Goal: Transaction & Acquisition: Purchase product/service

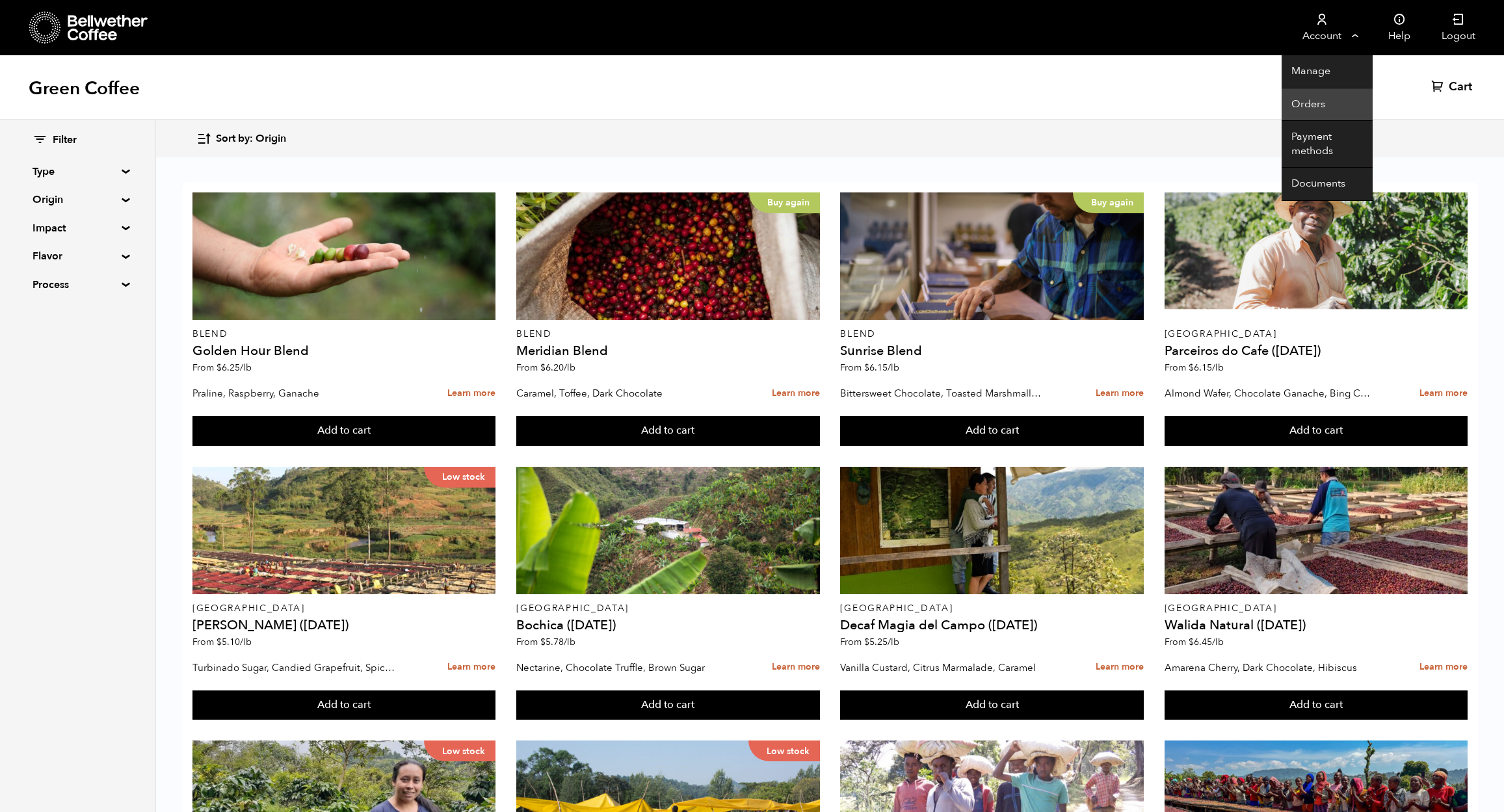
click at [1313, 101] on link "Orders" at bounding box center [1326, 105] width 91 height 33
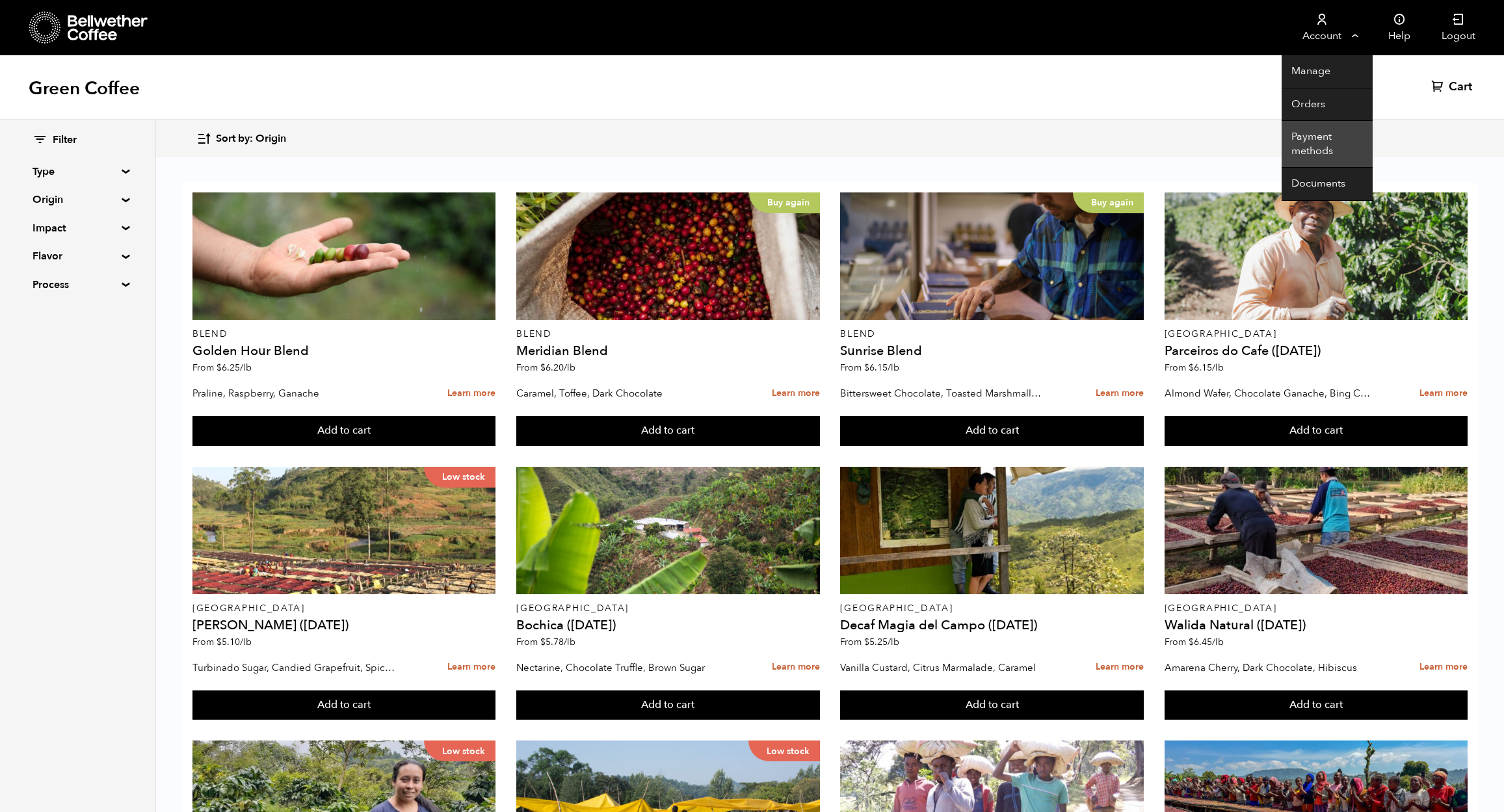
click at [1310, 145] on link "Payment methods" at bounding box center [1326, 144] width 91 height 47
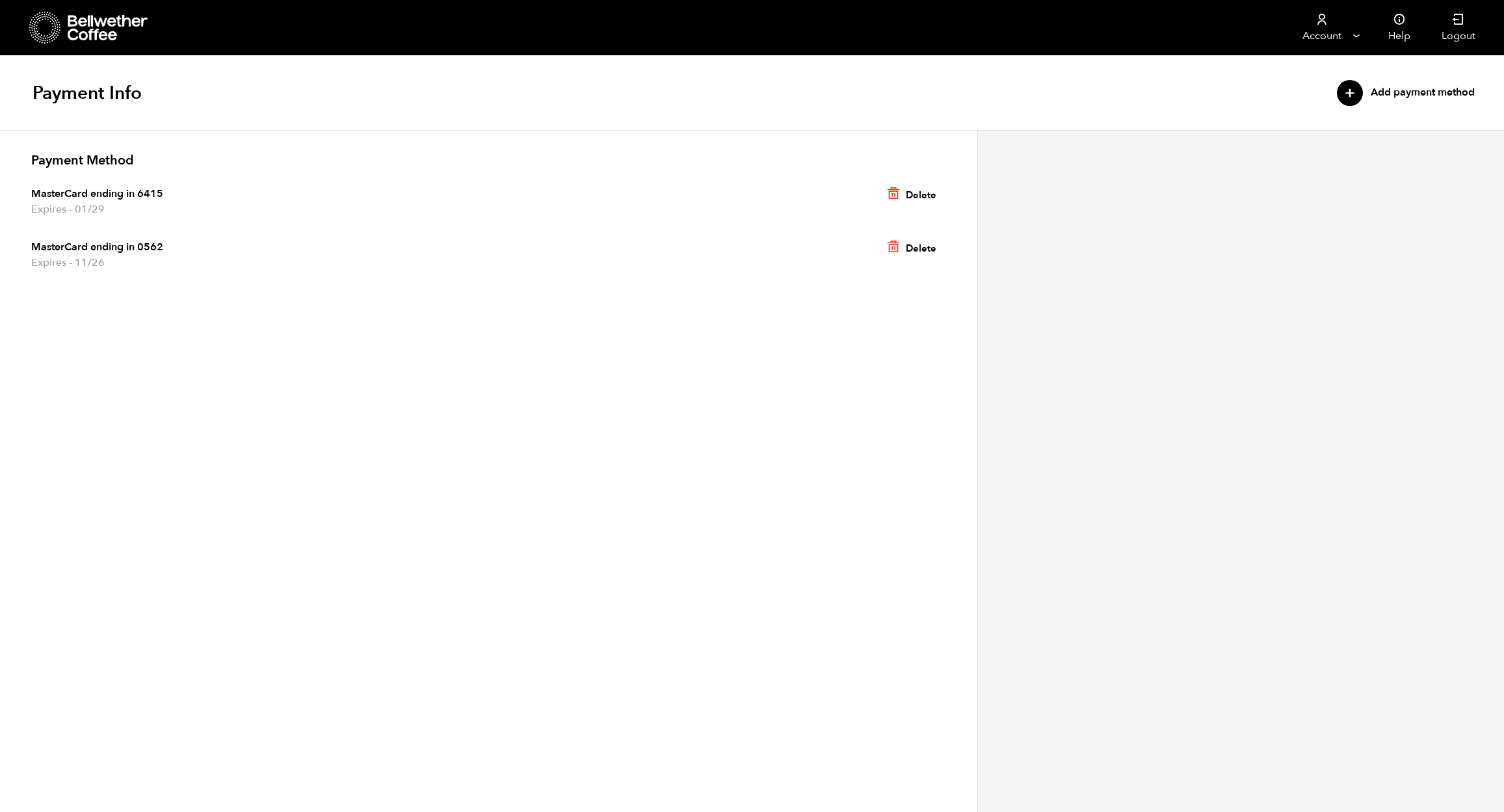
click at [111, 204] on span "Expires - 01/29" at bounding box center [488, 209] width 915 height 16
click at [49, 21] on icon at bounding box center [45, 27] width 32 height 33
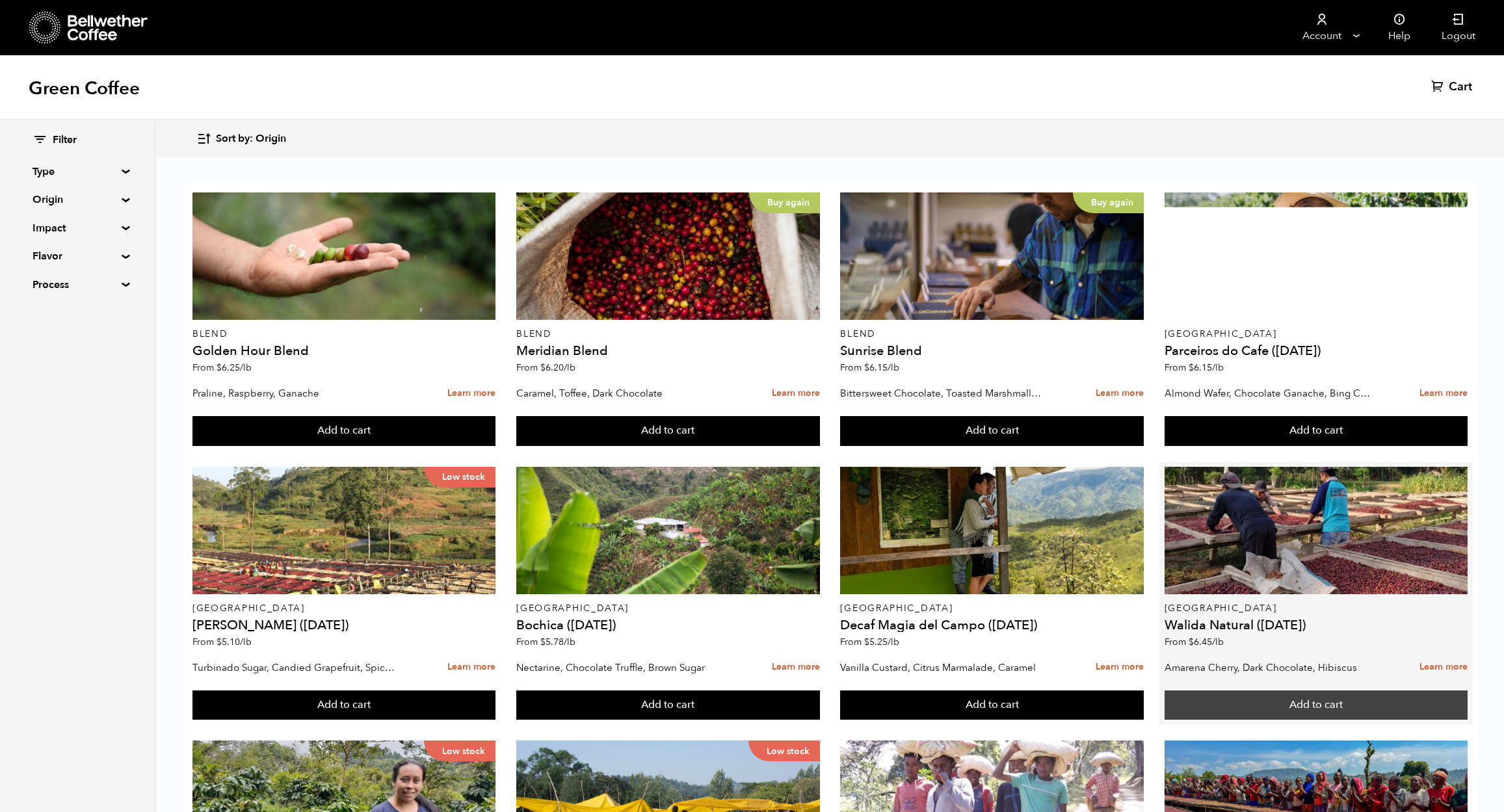
click at [496, 446] on button "Add to cart" at bounding box center [344, 431] width 303 height 30
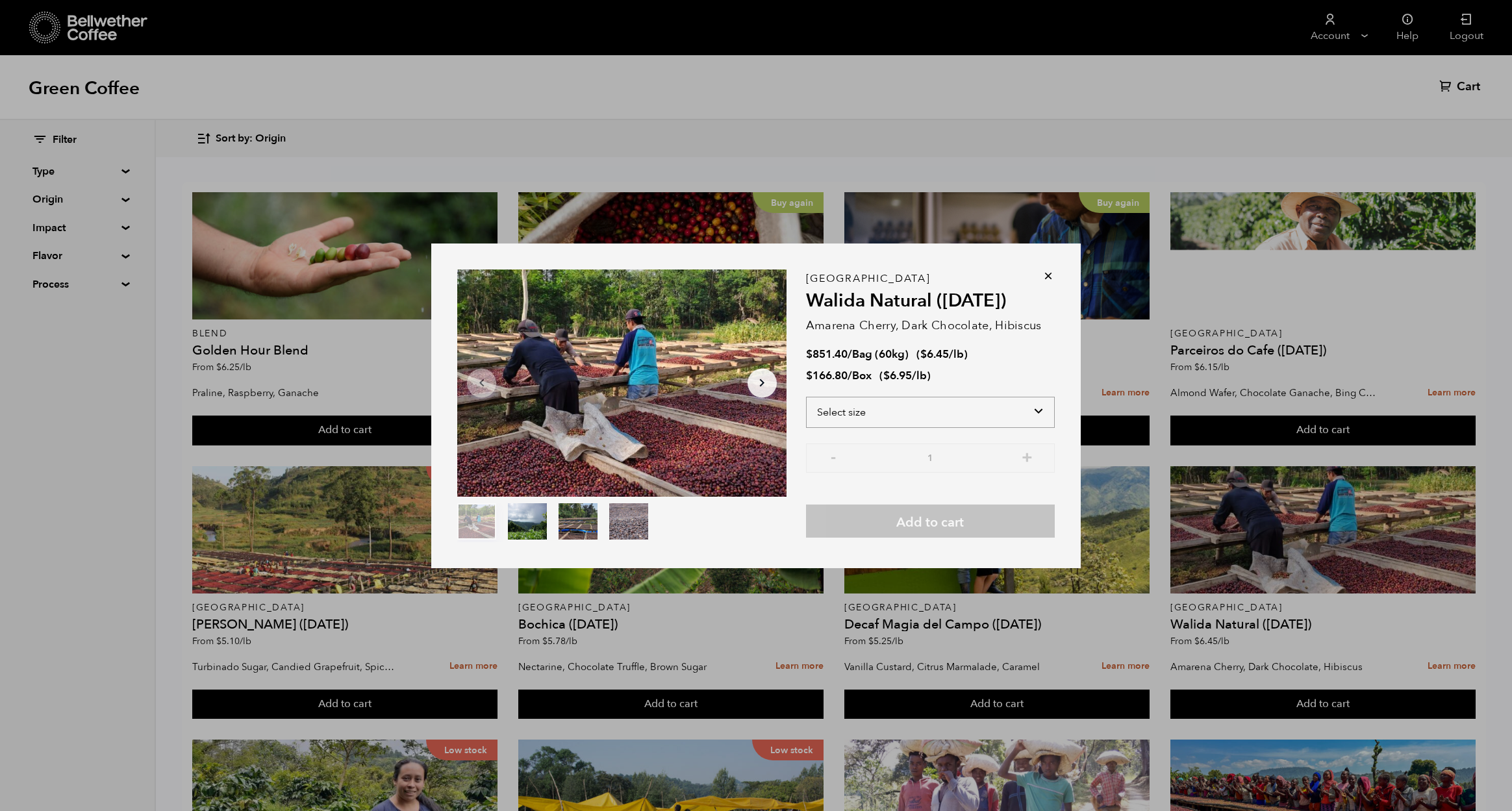
select select "box"
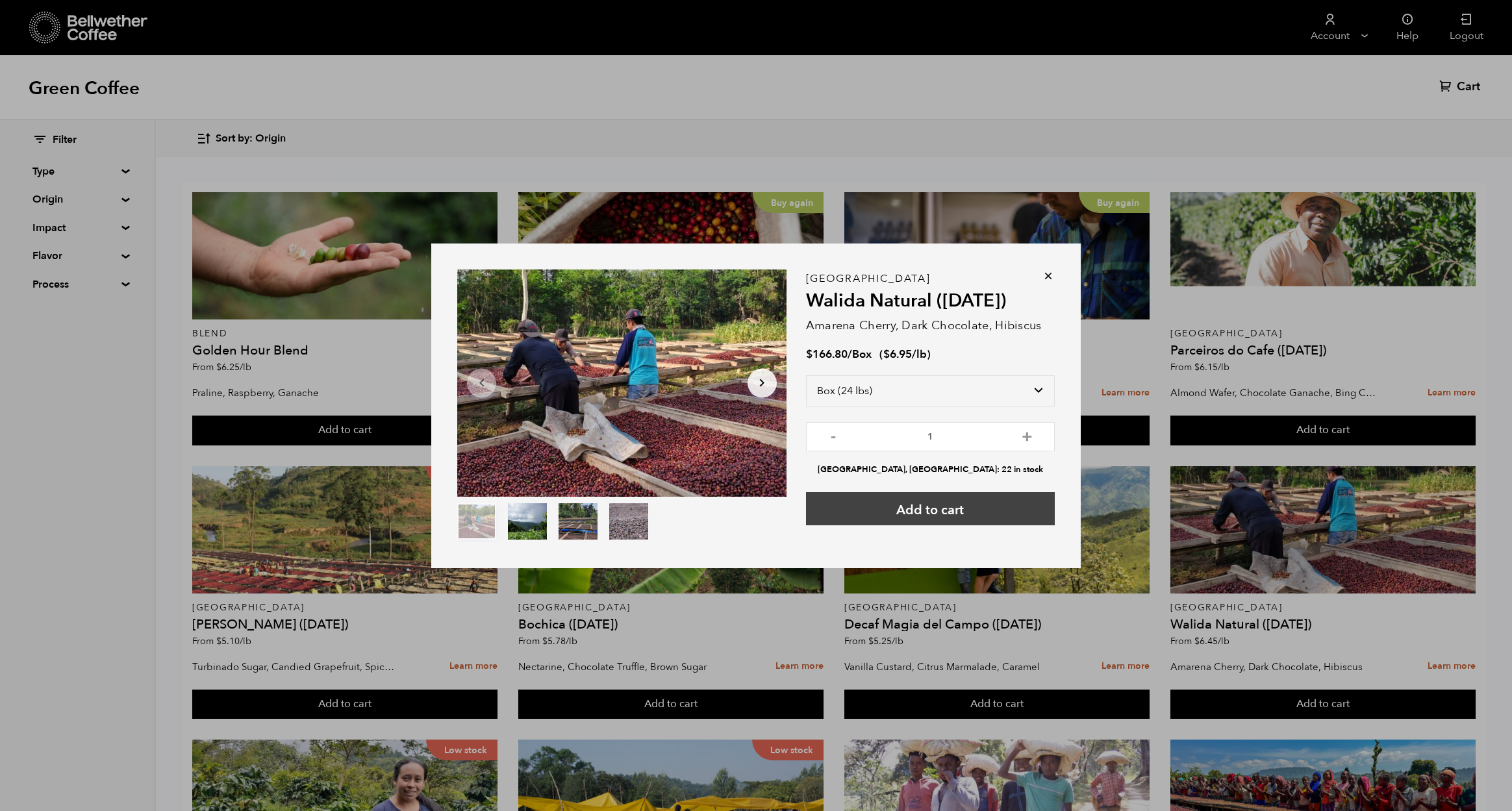
click at [934, 511] on button "Add to cart" at bounding box center [931, 508] width 249 height 33
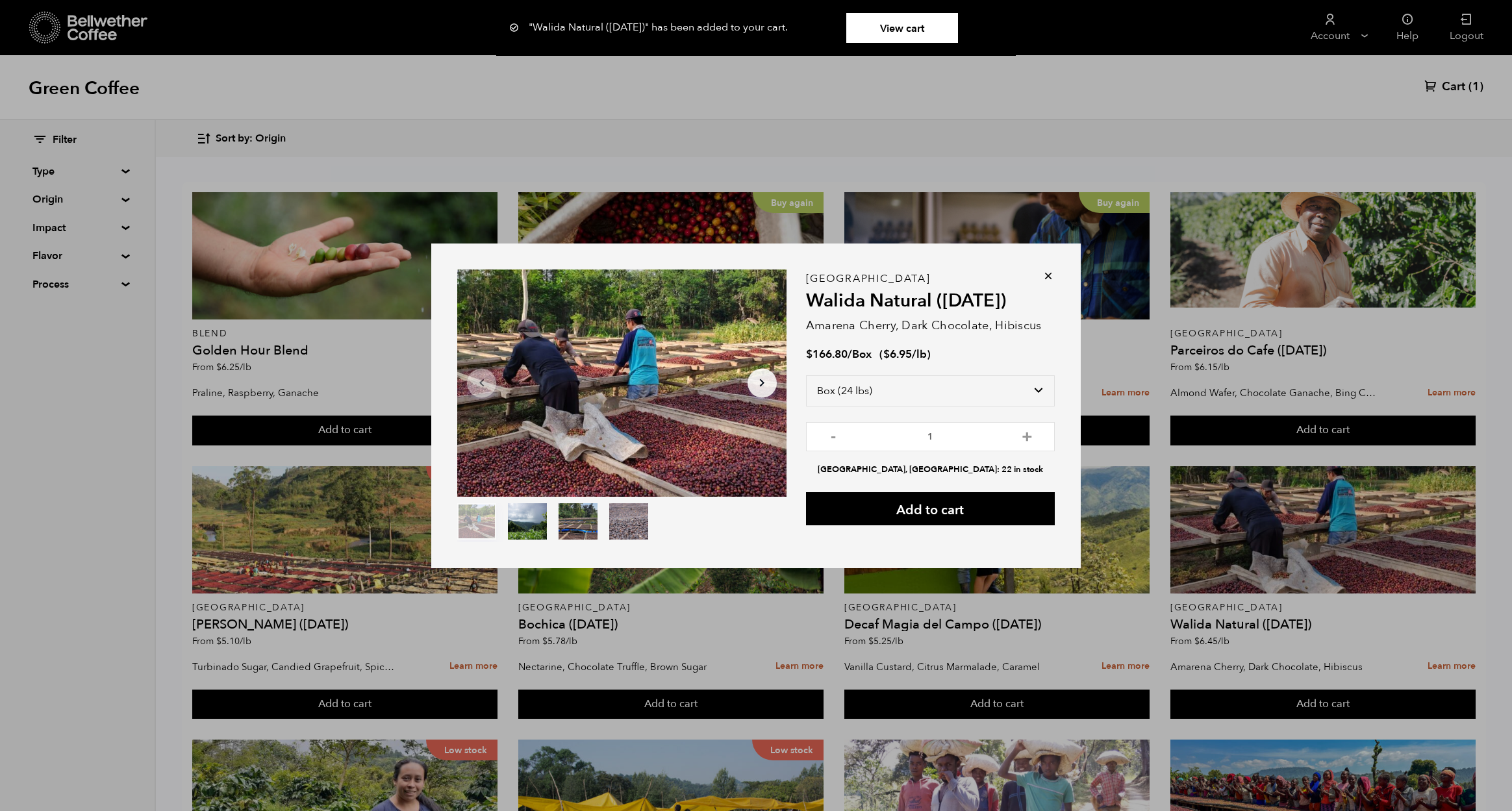
click at [953, 19] on link "View cart" at bounding box center [902, 28] width 112 height 30
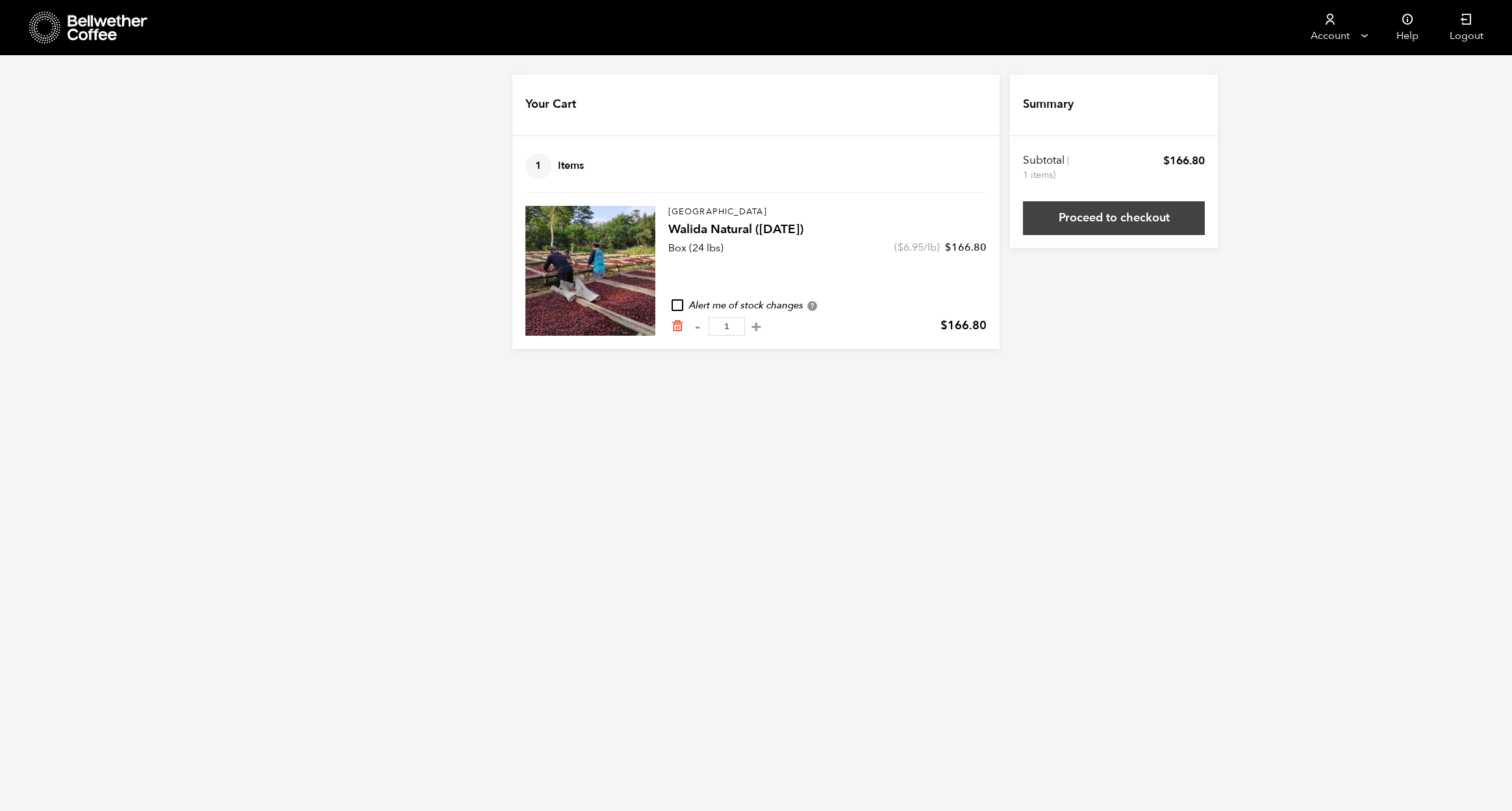
click at [1082, 214] on link "Proceed to checkout" at bounding box center [1114, 217] width 182 height 34
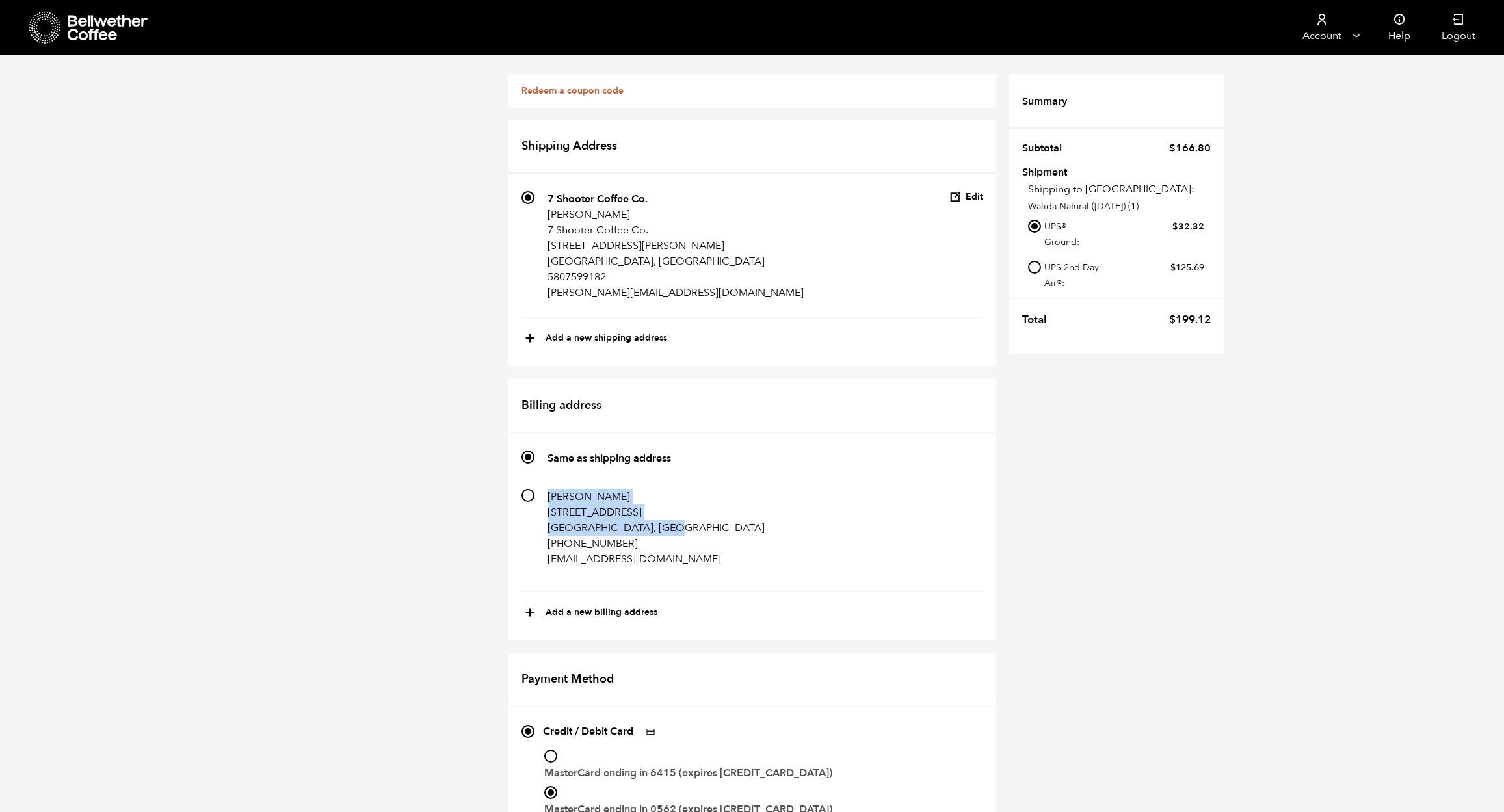
drag, startPoint x: 543, startPoint y: 490, endPoint x: 688, endPoint y: 523, distance: 148.7
click at [688, 523] on label "124 [PERSON_NAME] [STREET_ADDRESS] [PHONE_NUMBER] [EMAIL_ADDRESS][DOMAIN_NAME]" at bounding box center [643, 533] width 244 height 89
click at [534, 502] on input "124 [PERSON_NAME] [STREET_ADDRESS] [PHONE_NUMBER] [EMAIL_ADDRESS][DOMAIN_NAME]" at bounding box center [528, 496] width 13 height 13
radio input "true"
copy address "[PERSON_NAME] [STREET_ADDRESS]"
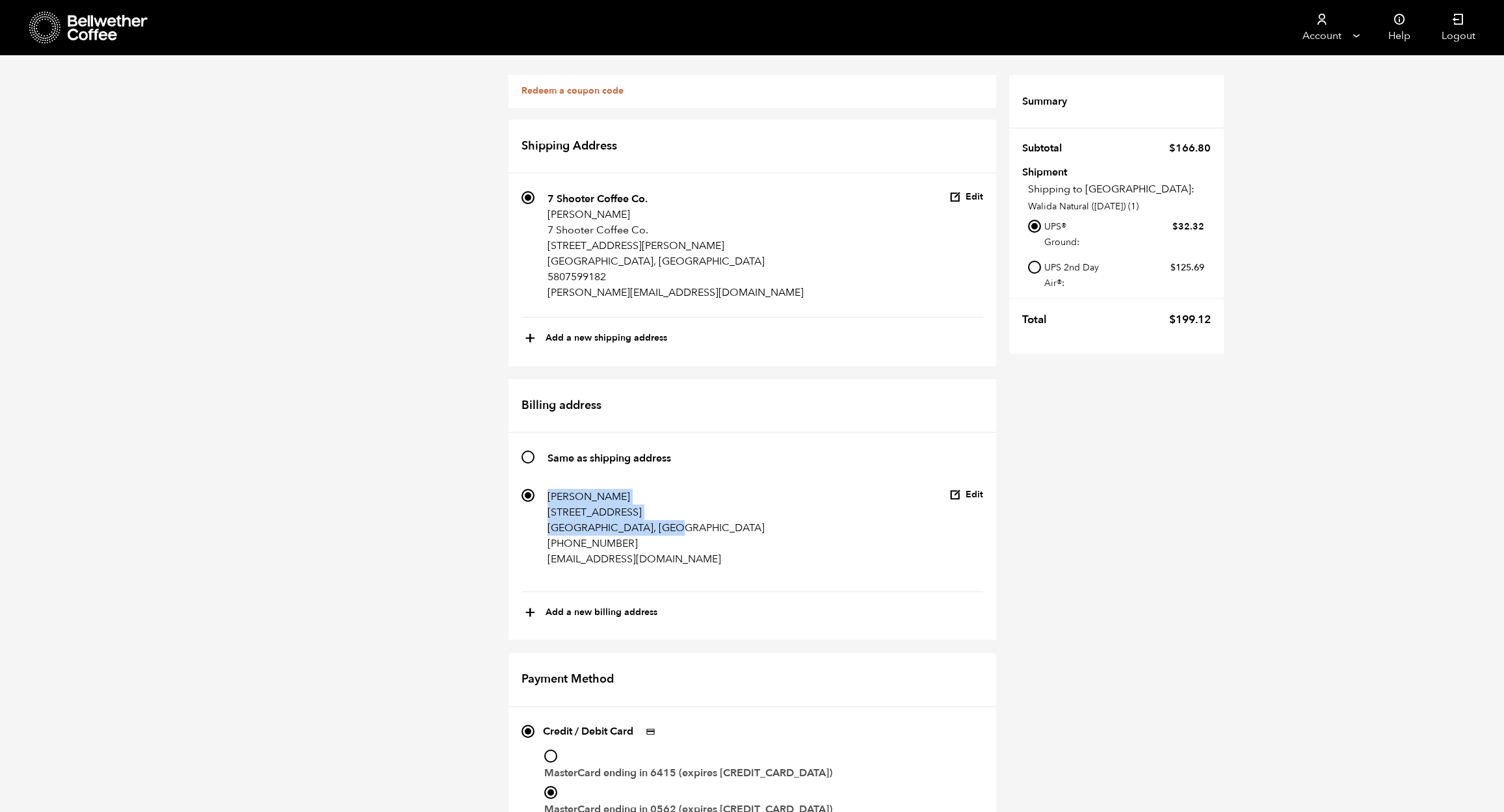
copy address "[PERSON_NAME] [STREET_ADDRESS]"
